Goal: Information Seeking & Learning: Find contact information

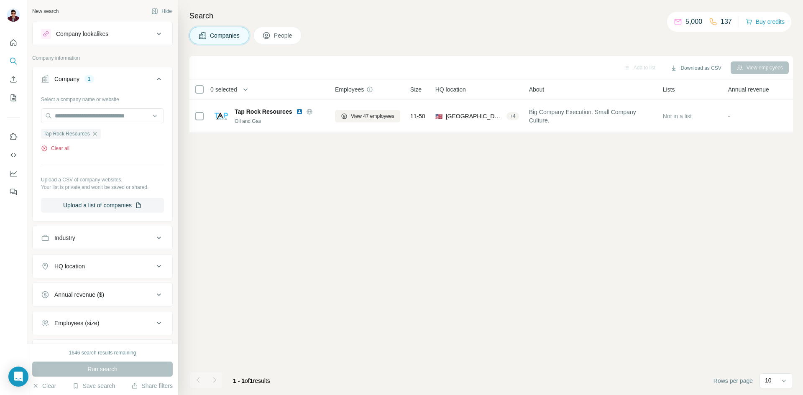
click at [61, 149] on button "Clear all" at bounding box center [55, 149] width 28 height 8
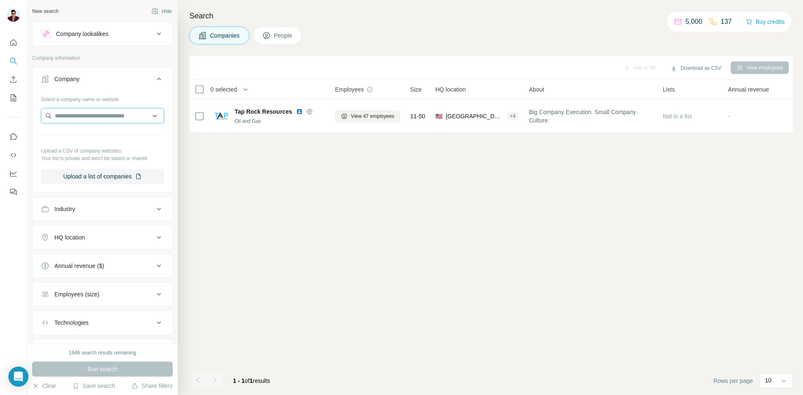
click at [86, 115] on input "text" at bounding box center [102, 115] width 123 height 15
type input "**********"
click at [92, 144] on p "[DOMAIN_NAME]" at bounding box center [89, 143] width 48 height 8
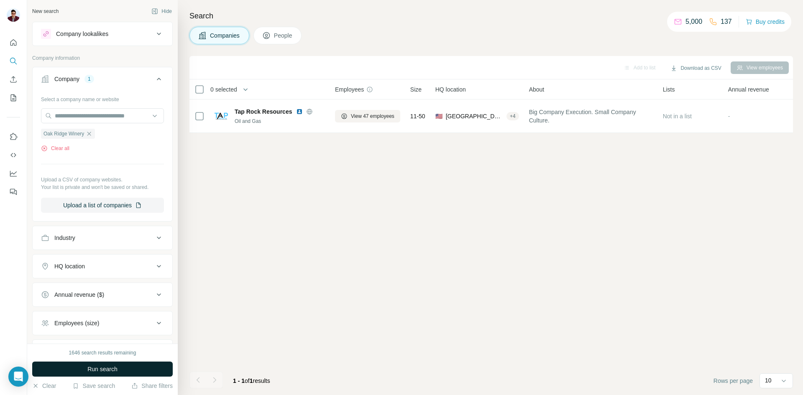
click at [104, 369] on span "Run search" at bounding box center [102, 369] width 30 height 8
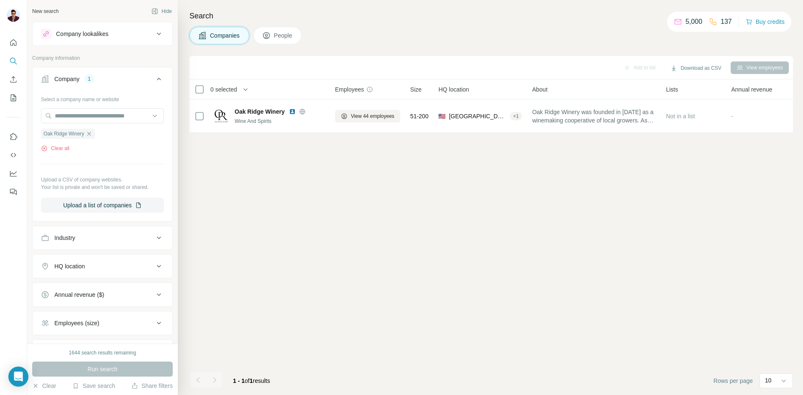
click at [282, 43] on button "People" at bounding box center [278, 36] width 49 height 18
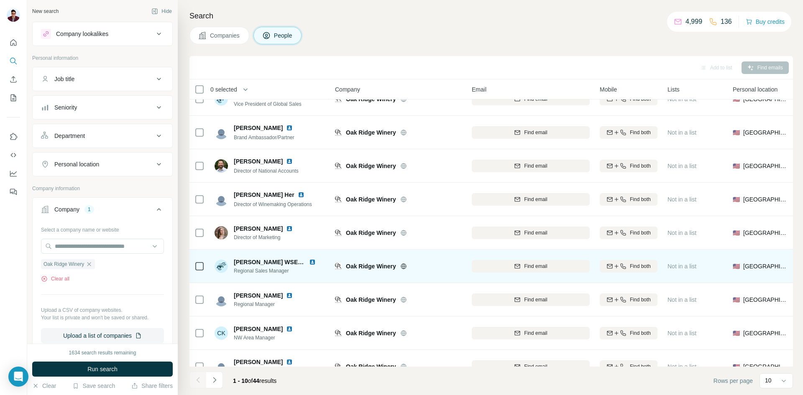
scroll to position [72, 0]
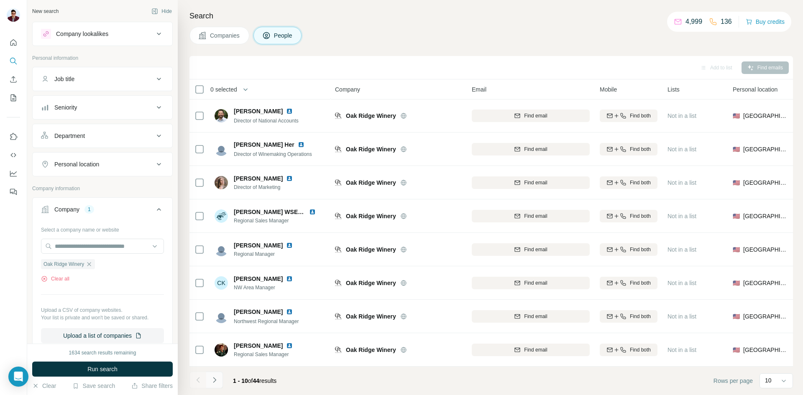
click at [215, 380] on icon "Navigate to next page" at bounding box center [214, 379] width 3 height 5
click at [213, 383] on icon "Navigate to next page" at bounding box center [214, 380] width 8 height 8
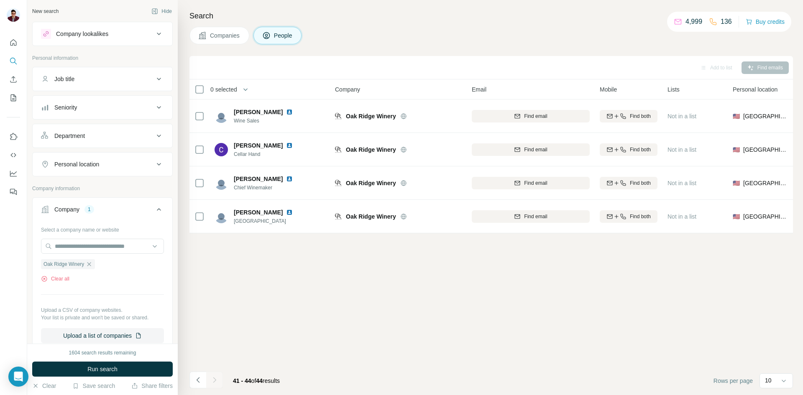
scroll to position [0, 0]
click at [198, 383] on icon "Navigate to previous page" at bounding box center [198, 380] width 8 height 8
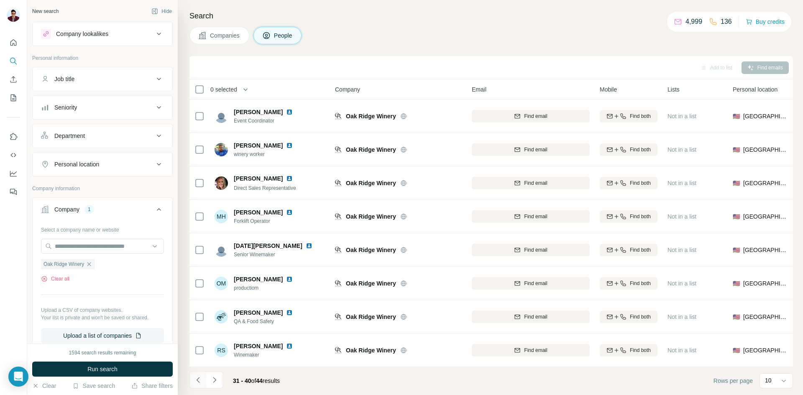
click at [198, 383] on icon "Navigate to previous page" at bounding box center [198, 380] width 8 height 8
click at [198, 383] on div at bounding box center [198, 380] width 17 height 17
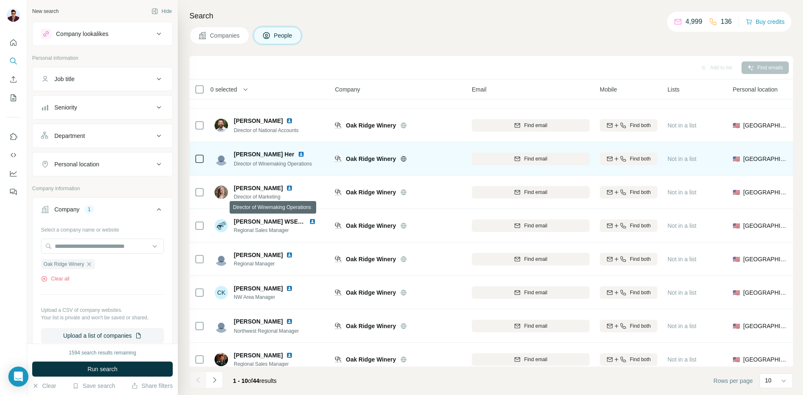
scroll to position [72, 0]
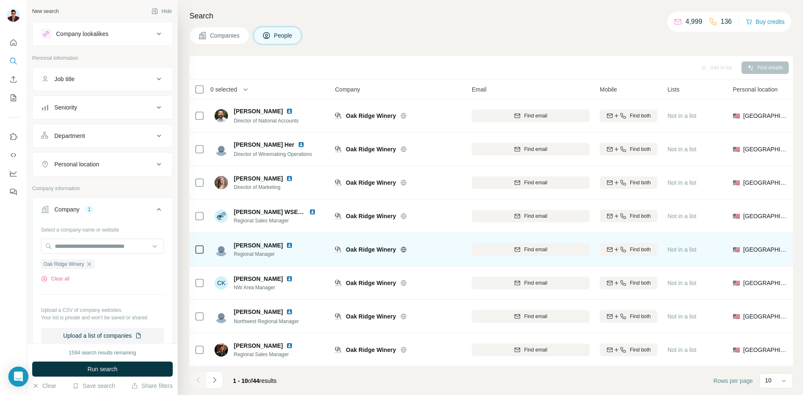
click at [286, 242] on img at bounding box center [289, 245] width 7 height 7
